Goal: Obtain resource: Download file/media

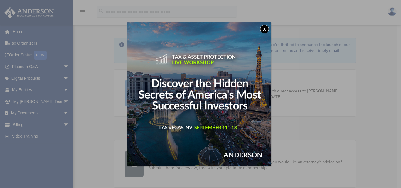
click at [268, 26] on button "x" at bounding box center [264, 29] width 9 height 9
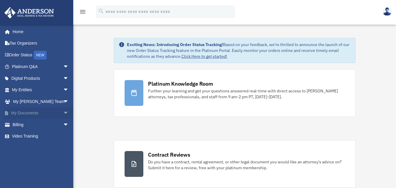
click at [63, 112] on span "arrow_drop_down" at bounding box center [69, 113] width 12 height 12
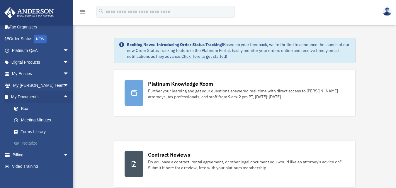
scroll to position [21, 0]
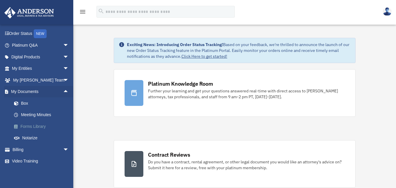
click at [43, 125] on link "Forms Library" at bounding box center [43, 127] width 70 height 12
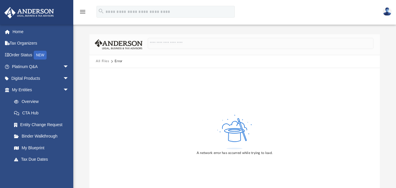
click at [390, 12] on img at bounding box center [387, 11] width 9 height 9
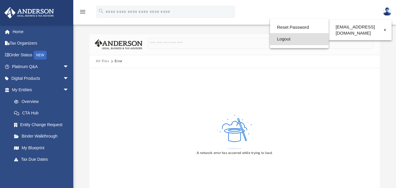
click at [282, 38] on link "Logout" at bounding box center [299, 39] width 59 height 12
